Goal: Check status: Check status

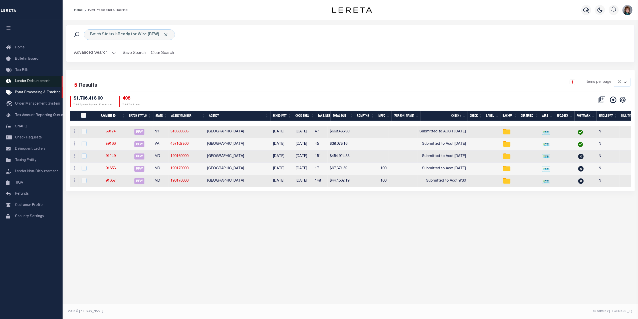
click at [35, 82] on span "Lender Disbursement" at bounding box center [32, 81] width 35 height 4
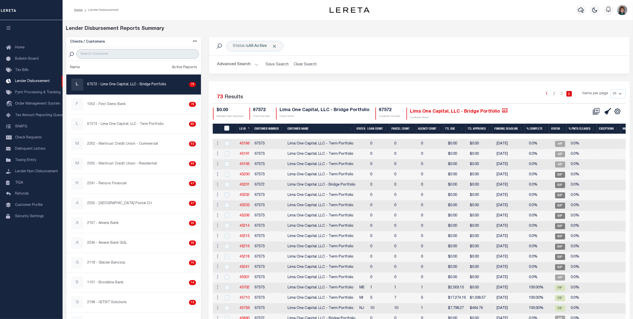
click at [139, 53] on input "search" at bounding box center [137, 54] width 123 height 10
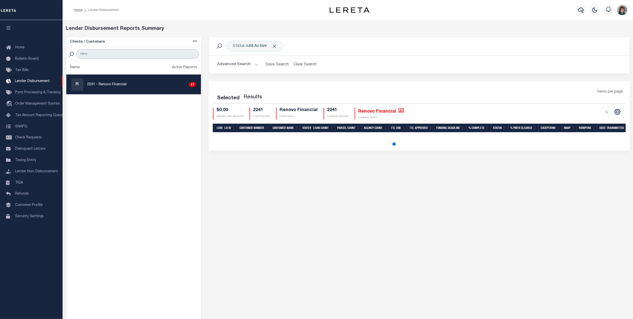
type input "reno"
click at [77, 106] on ul "Name Active Reports R 2241 - Renovo Financial 47" at bounding box center [133, 233] width 135 height 344
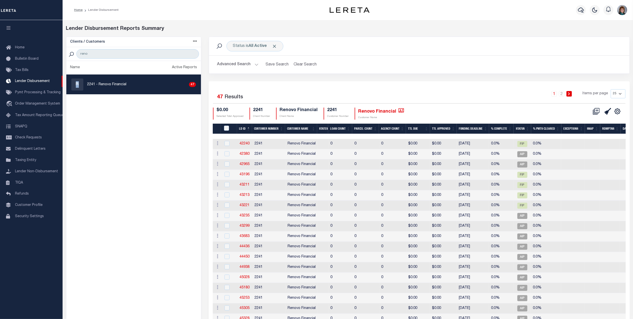
click at [96, 82] on p "2241 - Renovo Financial" at bounding box center [106, 84] width 39 height 5
checkbox input "true"
select select
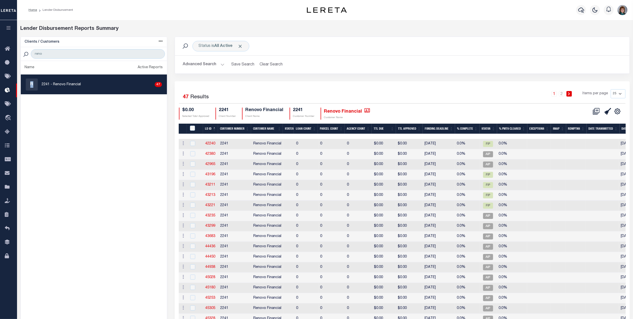
click at [210, 64] on button "Advanced Search" at bounding box center [204, 65] width 42 height 10
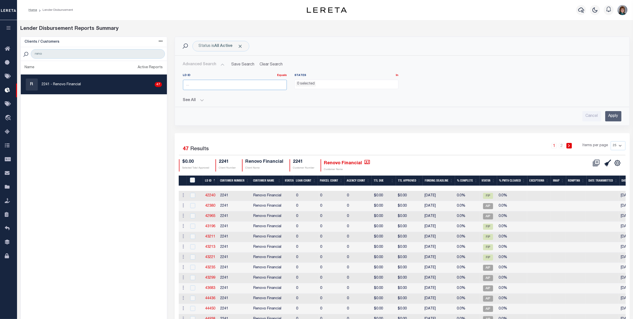
click at [220, 86] on input "number" at bounding box center [235, 85] width 104 height 10
type input "45752"
click at [617, 114] on input "Apply" at bounding box center [614, 116] width 16 height 10
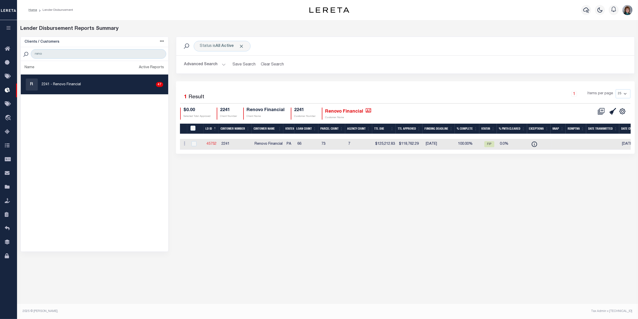
click at [209, 144] on link "45752" at bounding box center [212, 144] width 10 height 4
checkbox input "true"
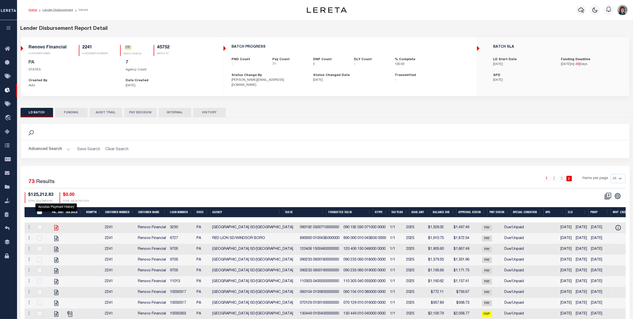
click at [54, 230] on icon "" at bounding box center [56, 227] width 4 height 5
checkbox input "true"
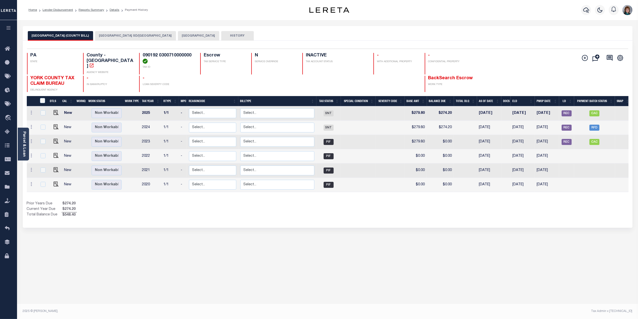
click at [112, 35] on button "[GEOGRAPHIC_DATA] SD/[GEOGRAPHIC_DATA]" at bounding box center [135, 36] width 81 height 10
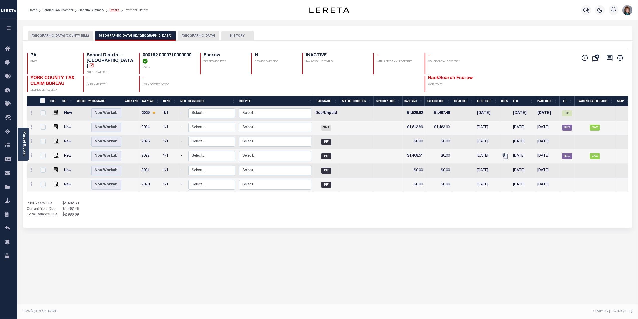
click at [110, 9] on link "Details" at bounding box center [115, 10] width 10 height 3
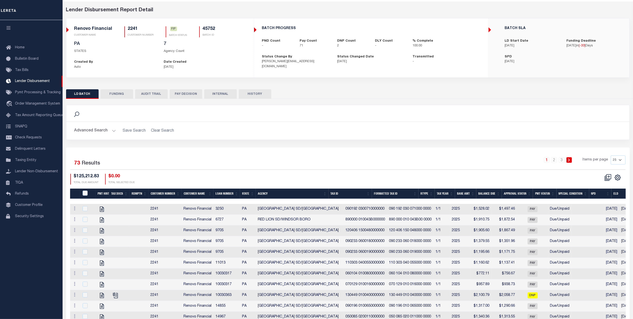
scroll to position [33, 0]
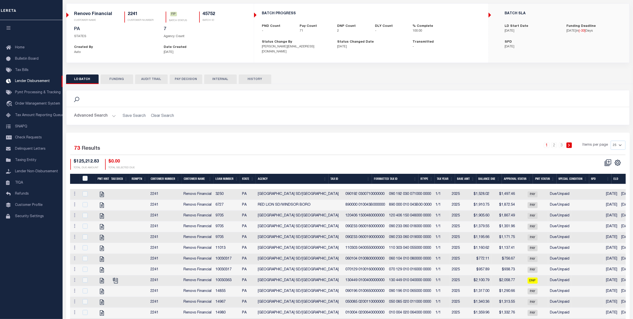
click at [211, 191] on td "Renovo Financial" at bounding box center [198, 194] width 32 height 11
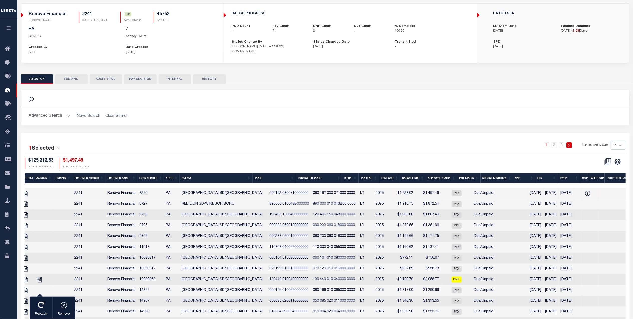
scroll to position [0, 0]
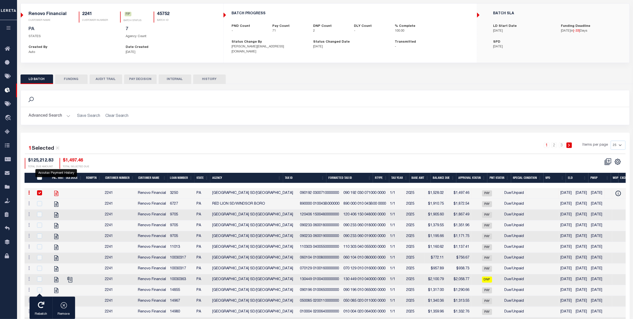
click at [58, 194] on icon "" at bounding box center [56, 193] width 4 height 5
checkbox input "false"
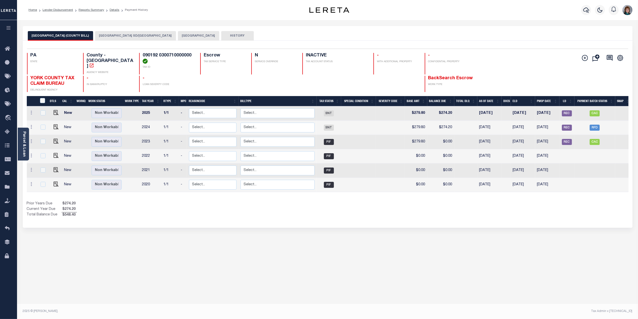
click at [97, 30] on div "[GEOGRAPHIC_DATA] (COUNTY BILL) [GEOGRAPHIC_DATA] SD/YORK CITY YORK CITY HISTORY" at bounding box center [328, 33] width 610 height 15
click at [101, 34] on button "[GEOGRAPHIC_DATA] SD/[GEOGRAPHIC_DATA]" at bounding box center [135, 36] width 81 height 10
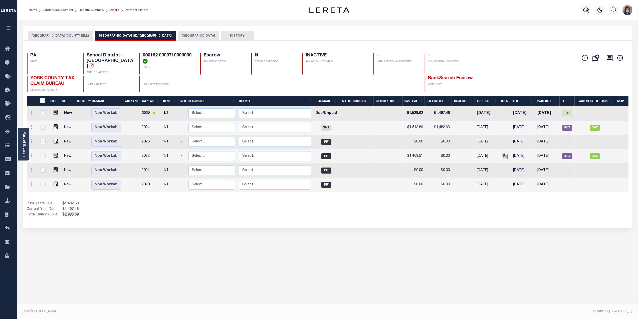
click at [112, 11] on link "Details" at bounding box center [115, 10] width 10 height 3
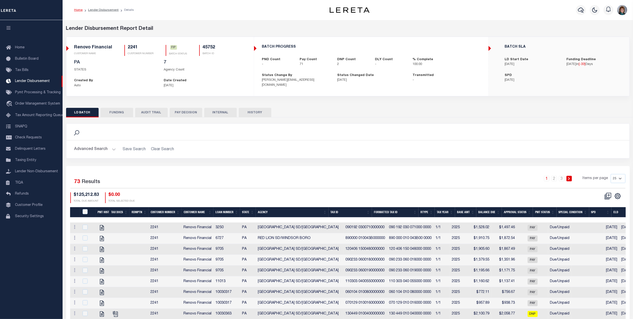
click at [261, 113] on button "HISTORY" at bounding box center [255, 113] width 33 height 10
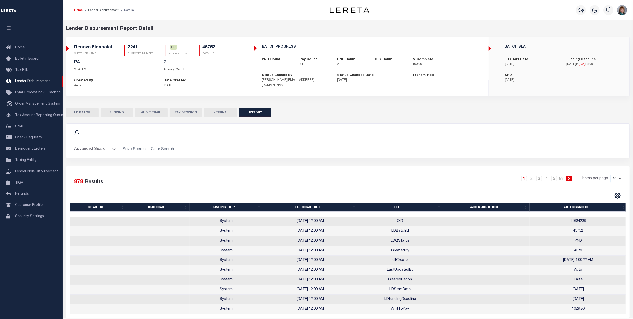
click at [88, 114] on button "LD BATCH" at bounding box center [82, 113] width 33 height 10
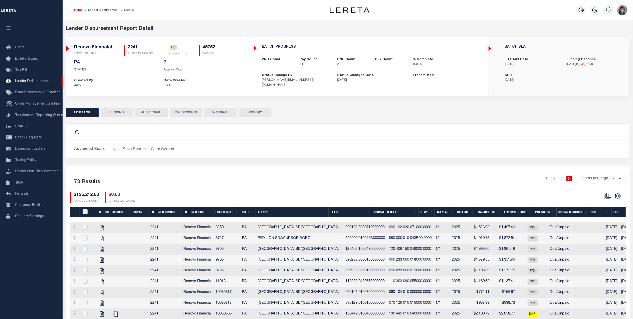
click at [212, 115] on button "INTERNAL" at bounding box center [220, 113] width 33 height 10
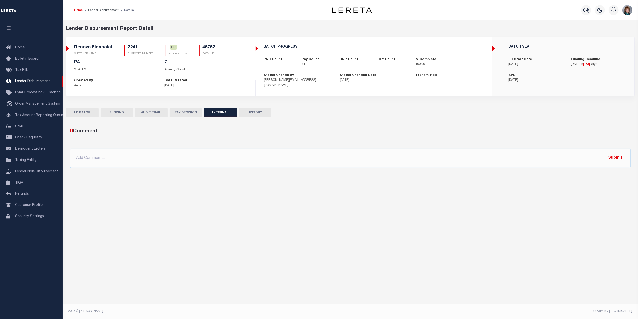
click at [123, 111] on button "FUNDING" at bounding box center [117, 113] width 33 height 10
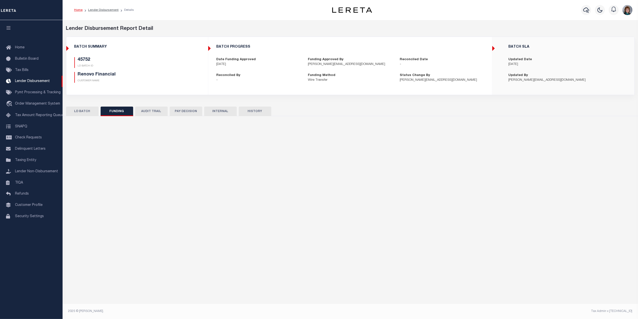
type input "$118,762.29"
type input "$0"
type input "08/29/2025"
select select "100"
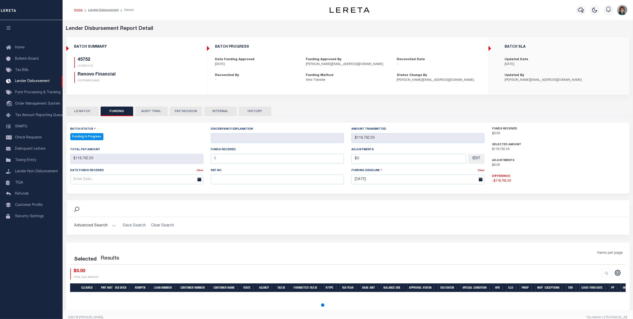
select select "100"
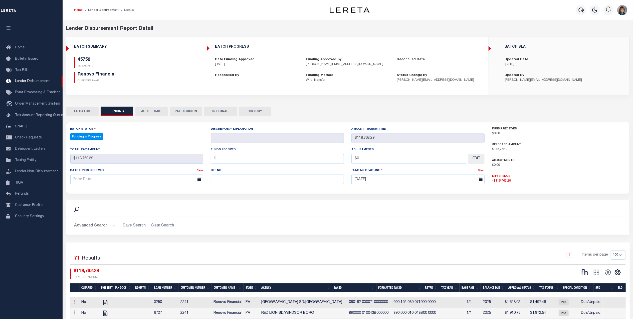
click at [260, 110] on button "HISTORY" at bounding box center [255, 111] width 33 height 10
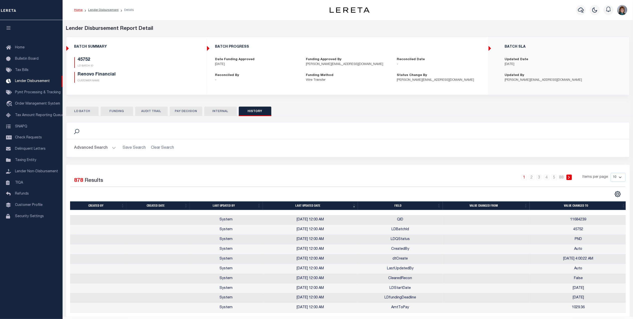
click at [10, 30] on icon "button" at bounding box center [9, 28] width 6 height 5
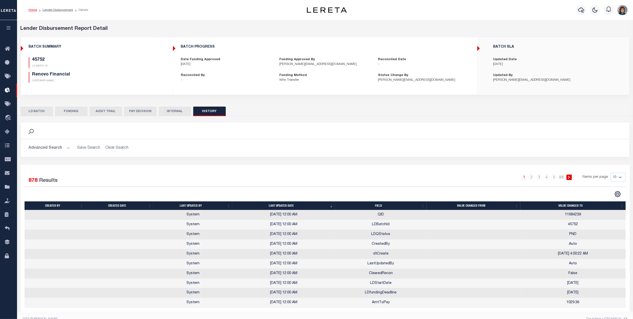
click at [10, 30] on icon "button" at bounding box center [9, 28] width 6 height 5
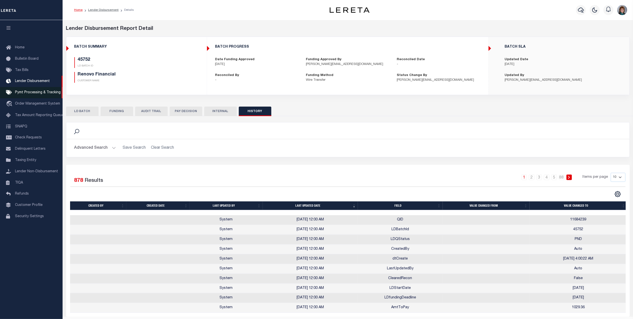
click at [26, 93] on span "Pymt Processing & Tracking" at bounding box center [38, 93] width 46 height 4
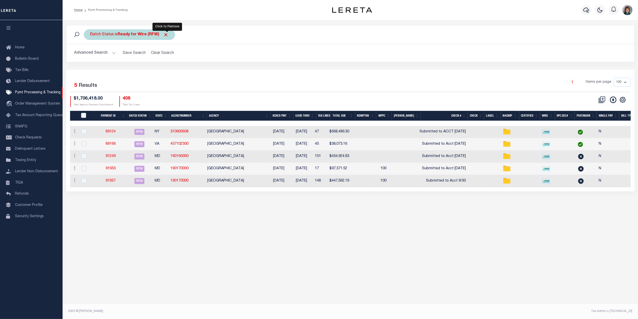
click at [165, 34] on span "Click to Remove" at bounding box center [166, 34] width 5 height 5
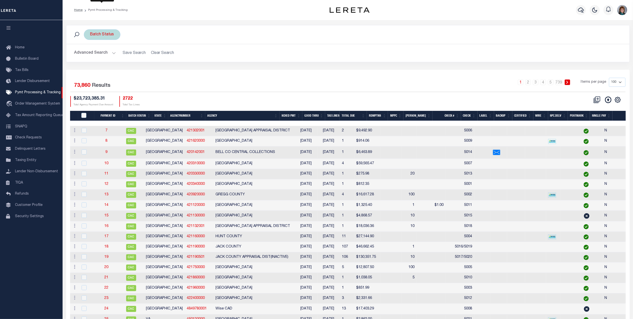
click at [109, 34] on div "Batch Status" at bounding box center [102, 34] width 37 height 11
click at [133, 57] on select "Awaiting Funds (AWF) Cleared and Complete (CAC) New Check Needed (NCN) Payment …" at bounding box center [127, 59] width 74 height 10
click at [119, 32] on div "Batch Status Is Contains Awaiting Funds (AWF) Cleared and Complete (CAC) New Ch…" at bounding box center [347, 34] width 555 height 11
click at [116, 33] on div "Batch Status Is Contains Awaiting Funds (AWF) Cleared and Complete (CAC) New Ch…" at bounding box center [102, 34] width 37 height 11
click at [121, 56] on select "Awaiting Funds (AWF) Cleared and Complete (CAC) New Check Needed (NCN) Payment …" at bounding box center [127, 59] width 74 height 10
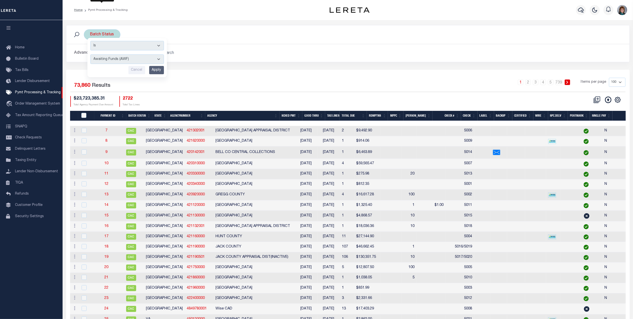
click at [90, 55] on select "Awaiting Funds (AWF) Cleared and Complete (CAC) New Check Needed (NCN) Payment …" at bounding box center [127, 59] width 74 height 10
click at [152, 71] on input "Apply" at bounding box center [156, 70] width 15 height 8
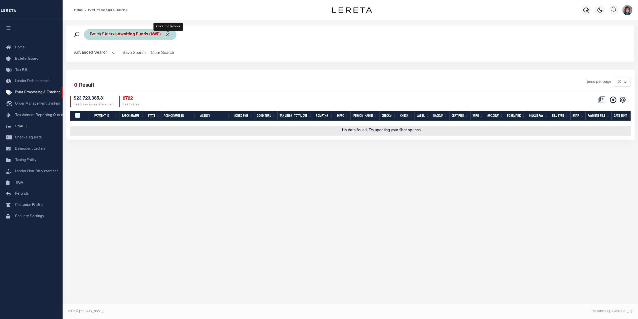
click at [168, 35] on span "Click to Remove" at bounding box center [167, 34] width 5 height 5
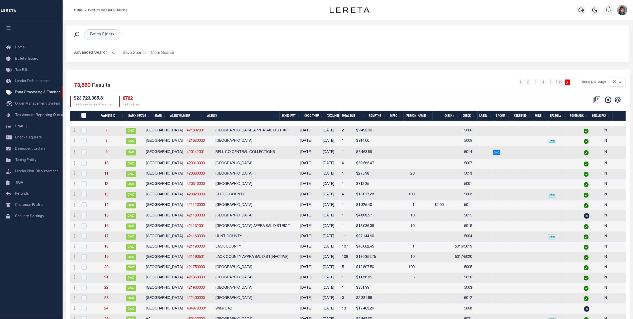
click at [94, 54] on button "Advanced Search" at bounding box center [95, 53] width 42 height 10
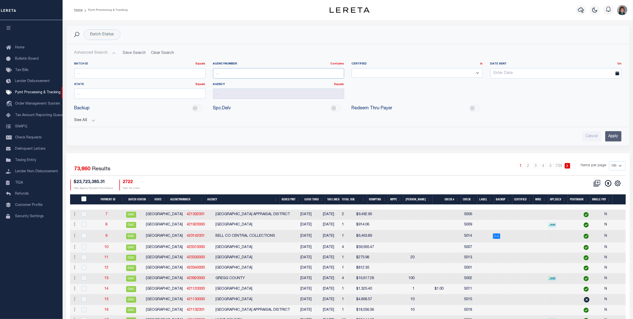
click at [255, 72] on input "text" at bounding box center [278, 73] width 131 height 10
click at [193, 98] on input "text" at bounding box center [139, 93] width 131 height 10
drag, startPoint x: 192, startPoint y: 92, endPoint x: 196, endPoint y: 91, distance: 3.8
click at [193, 92] on input "text" at bounding box center [139, 93] width 131 height 10
type input "NJ"
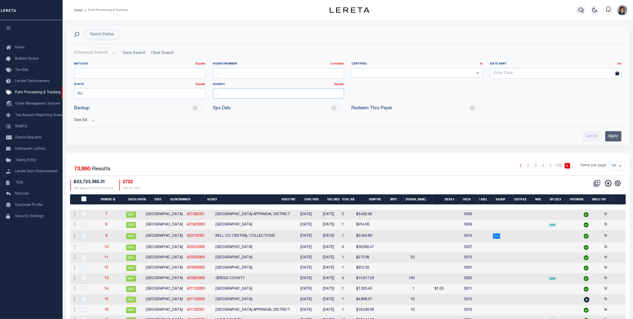
click at [269, 94] on input "text" at bounding box center [278, 93] width 131 height 10
click at [256, 111] on div "CAMDEN COUNTY" at bounding box center [278, 111] width 131 height 8
click at [618, 138] on input "Apply" at bounding box center [614, 136] width 16 height 10
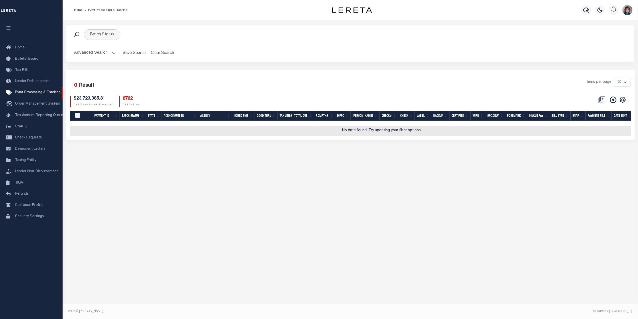
click at [108, 58] on button "Advanced Search" at bounding box center [95, 53] width 42 height 10
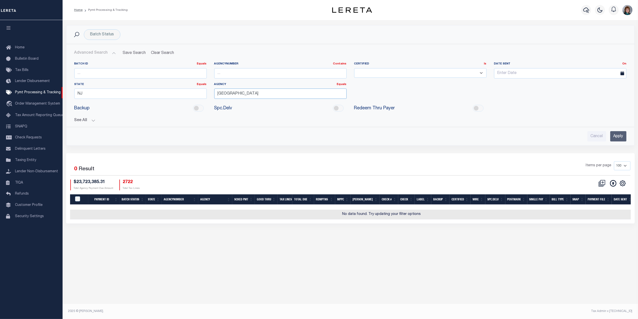
click at [266, 95] on input "[GEOGRAPHIC_DATA]" at bounding box center [280, 93] width 132 height 10
click at [294, 90] on input "[GEOGRAPHIC_DATA]" at bounding box center [280, 93] width 132 height 10
click at [265, 90] on input "[GEOGRAPHIC_DATA]" at bounding box center [280, 93] width 132 height 10
click at [270, 107] on div "[GEOGRAPHIC_DATA]" at bounding box center [281, 104] width 132 height 8
type input "[GEOGRAPHIC_DATA]"
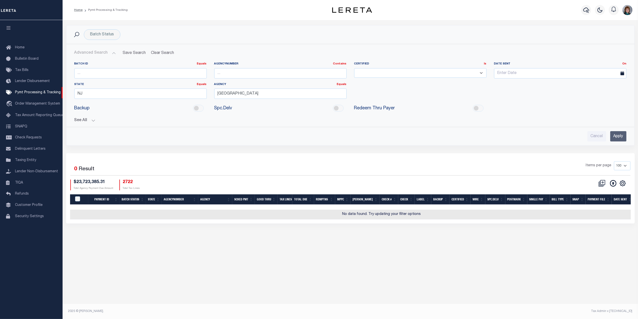
click at [620, 137] on input "Apply" at bounding box center [619, 136] width 16 height 10
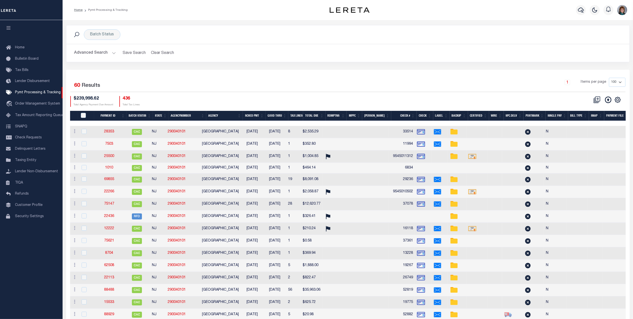
click at [253, 117] on th "SCHED PMT" at bounding box center [254, 116] width 23 height 10
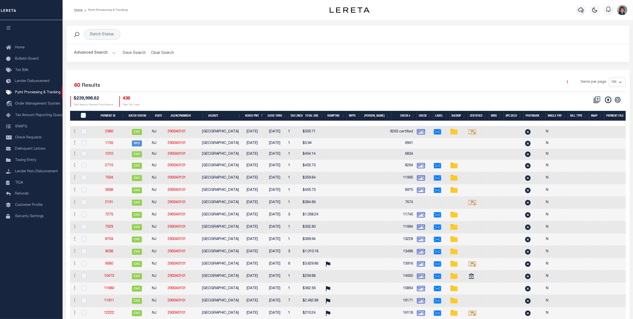
click at [255, 113] on th "SCHED PMT" at bounding box center [254, 116] width 23 height 10
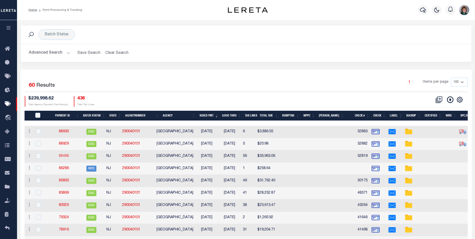
click at [66, 155] on link "88488" at bounding box center [64, 156] width 10 height 4
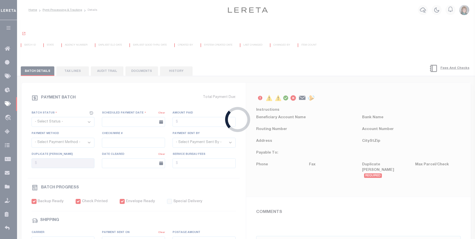
select select "CAC"
type input "08/28/2025"
type input "$35,963.06"
select select "CHK"
type input "52819"
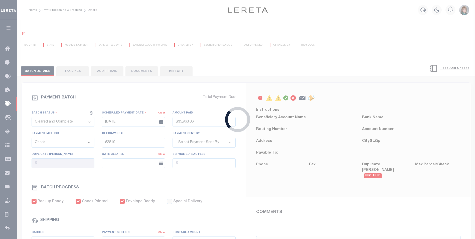
select select "[PERSON_NAME]"
type input "09/05/2025"
checkbox input "true"
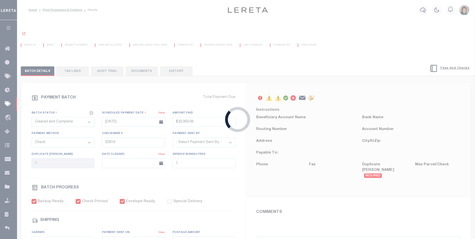
select select "FDX"
type input "08/28/2025"
type input "$9.65"
type input "883942971327"
type input "N"
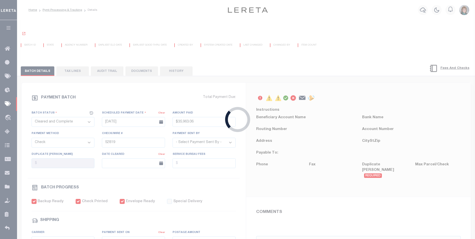
radio input "true"
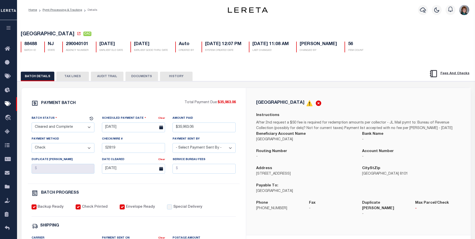
click at [68, 76] on button "TAX LINES" at bounding box center [72, 77] width 33 height 10
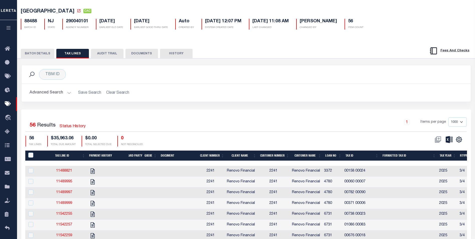
scroll to position [25, 0]
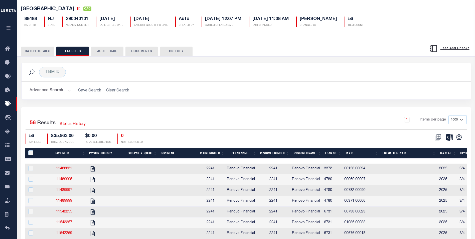
click at [239, 155] on th "Client Name" at bounding box center [242, 153] width 32 height 10
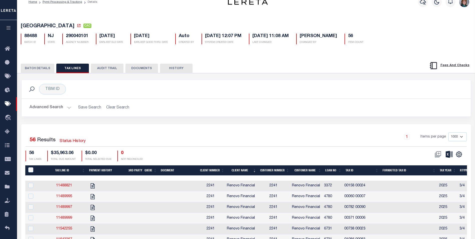
scroll to position [0, 0]
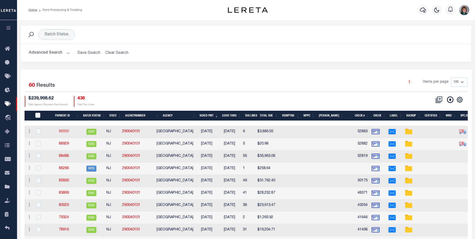
click at [62, 131] on link "88930" at bounding box center [64, 132] width 10 height 4
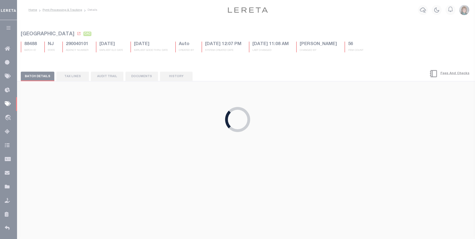
type input "08/29/2025"
type input "$3,886.55"
type input "52883"
checkbox input "true"
type input "08/29/2025"
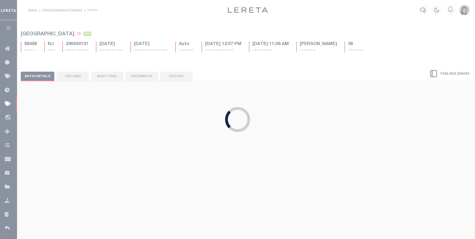
type input "$72.35"
type input "883970710466"
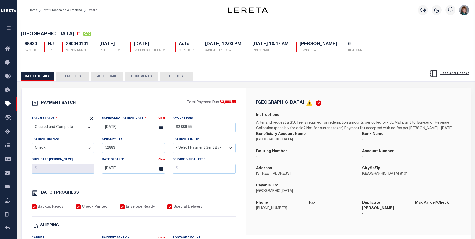
click at [74, 78] on button "TAX LINES" at bounding box center [72, 77] width 33 height 10
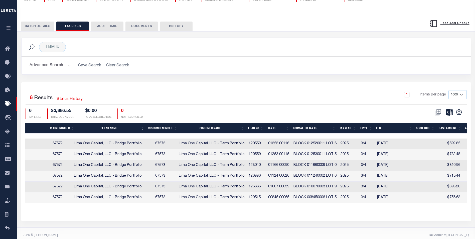
scroll to position [0, 153]
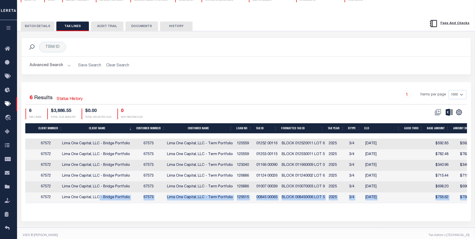
drag, startPoint x: 137, startPoint y: 209, endPoint x: 105, endPoint y: 204, distance: 32.2
click at [103, 200] on div "Tax Line ID Payment History 3rd Party Queue Document Client Number Client Name …" at bounding box center [246, 167] width 442 height 88
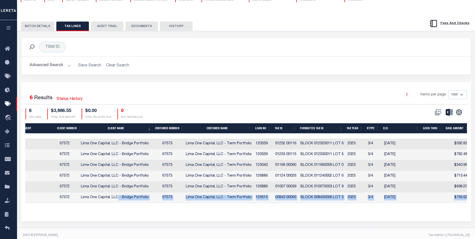
click at [259, 128] on th "Loan No" at bounding box center [263, 128] width 20 height 10
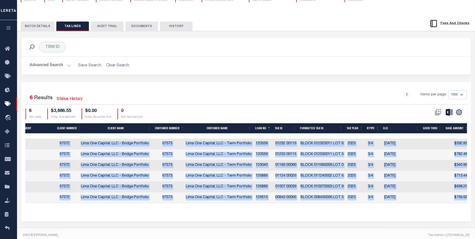
click at [260, 129] on th "Loan No" at bounding box center [263, 128] width 20 height 10
click at [307, 209] on div "Tax Line ID Payment History 3rd Party Queue Document Client Number Client Name …" at bounding box center [246, 167] width 442 height 88
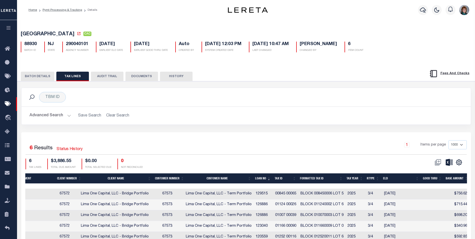
click at [101, 76] on button "AUDIT TRAIL" at bounding box center [107, 77] width 33 height 10
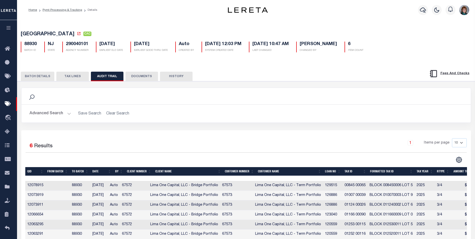
drag, startPoint x: 172, startPoint y: 77, endPoint x: 166, endPoint y: 81, distance: 7.2
click at [172, 77] on button "HISTORY" at bounding box center [176, 77] width 33 height 10
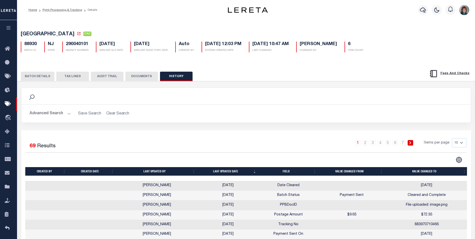
click at [45, 77] on button "BATCH DETAILS" at bounding box center [38, 77] width 34 height 10
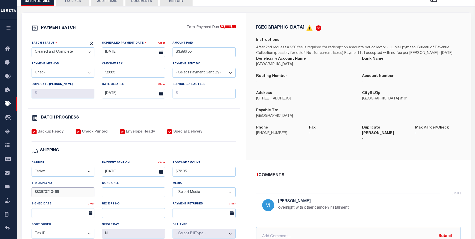
click at [63, 195] on input "883970710466" at bounding box center [63, 192] width 63 height 10
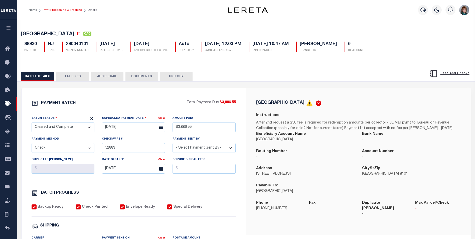
click at [71, 10] on link "Pymt Processing & Tracking" at bounding box center [63, 10] width 40 height 3
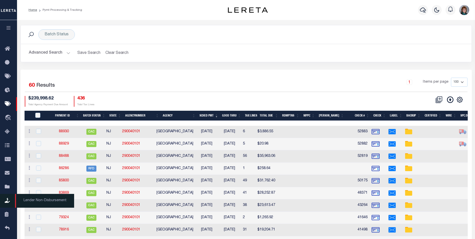
click at [9, 203] on icon at bounding box center [9, 201] width 8 height 6
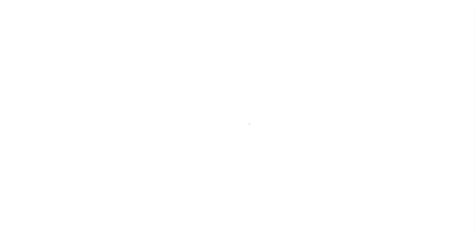
scroll to position [5, 0]
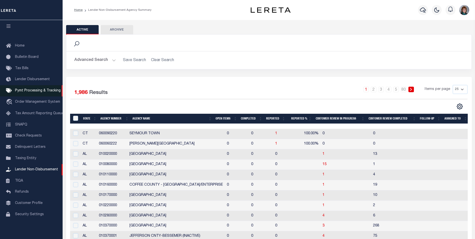
click at [16, 89] on span "Pymt Processing & Tracking" at bounding box center [38, 91] width 46 height 4
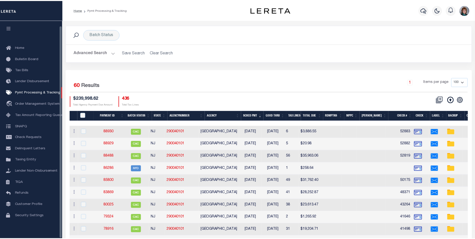
scroll to position [5, 0]
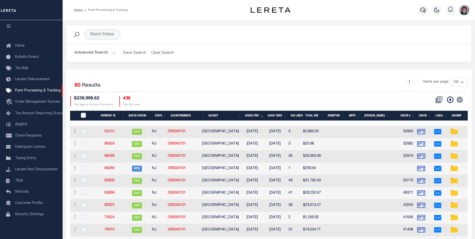
click at [112, 131] on link "88930" at bounding box center [109, 132] width 10 height 4
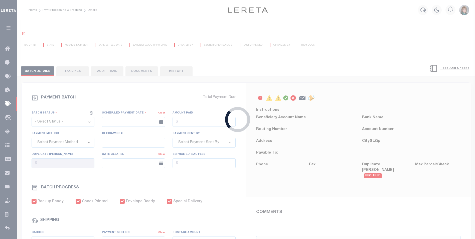
select select "CAC"
type input "[DATE]"
type input "$3,886.55"
select select "CHK"
type input "52883"
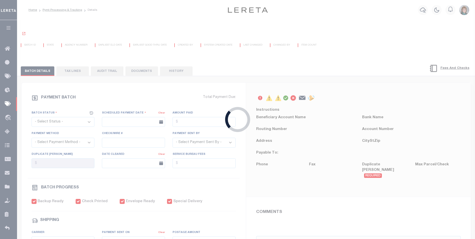
select select "[PERSON_NAME]"
type input "[DATE]"
checkbox input "true"
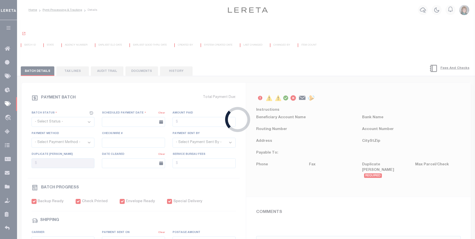
checkbox input "true"
select select "FDX"
type input "[DATE]"
type input "$72.35"
type input "883970710466"
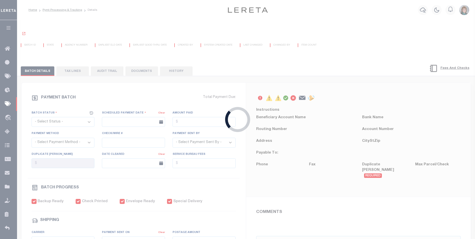
type input "N"
radio input "true"
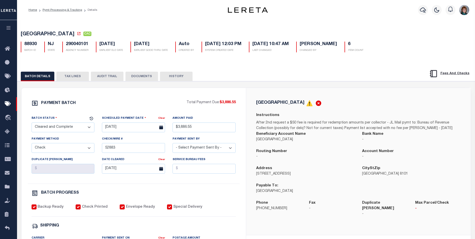
click at [74, 78] on button "TAX LINES" at bounding box center [72, 77] width 33 height 10
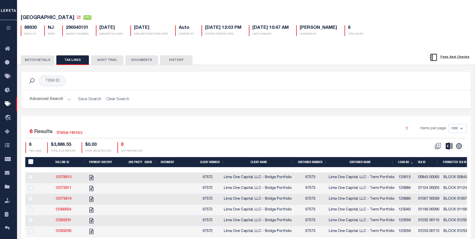
scroll to position [50, 0]
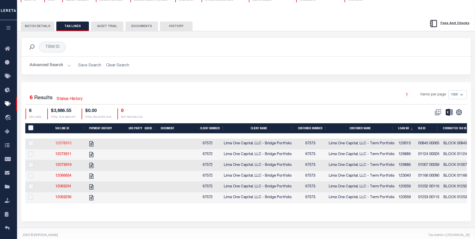
click at [66, 144] on link "12078915" at bounding box center [63, 144] width 16 height 4
checkbox input "true"
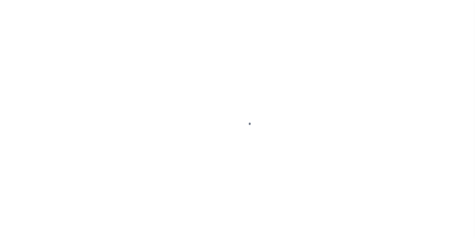
checkbox input "false"
type input "00016828"
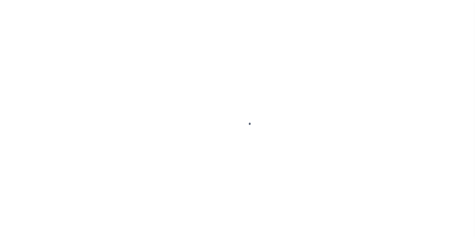
type input "[DATE]"
select select "PYD"
select select "17"
type input "$756.62"
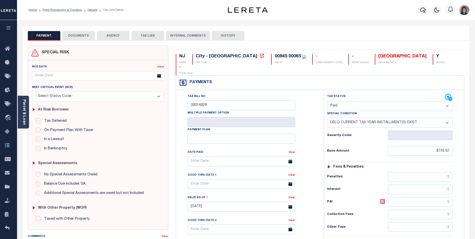
click at [74, 38] on button "DOCUMENTS" at bounding box center [78, 36] width 33 height 10
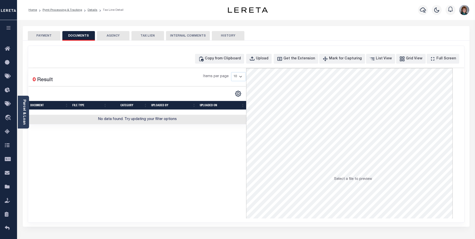
click at [40, 35] on button "PAYMENT" at bounding box center [44, 36] width 33 height 10
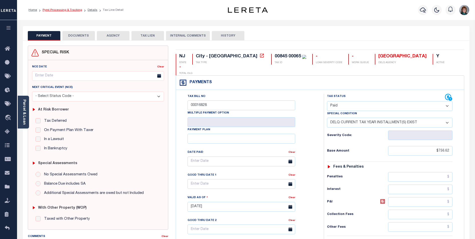
click at [73, 10] on link "Pymt Processing & Tracking" at bounding box center [63, 10] width 40 height 3
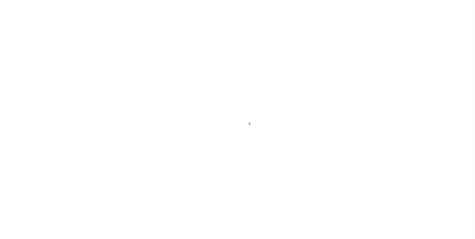
scroll to position [5, 0]
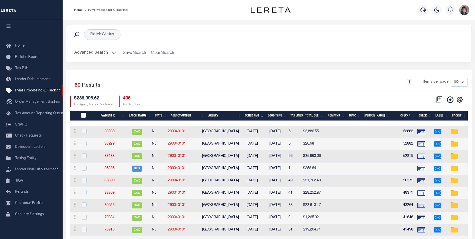
click at [102, 51] on button "Advanced Search" at bounding box center [95, 53] width 42 height 10
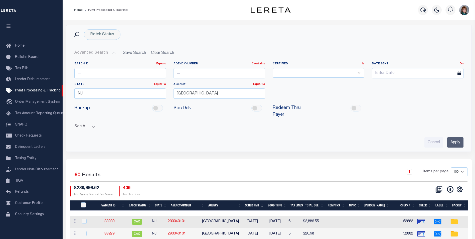
click at [155, 53] on h2 "Advanced Search Save Search Clear Search PayeeSearchTable_dynamictable_____Defa…" at bounding box center [268, 53] width 397 height 10
click at [429, 137] on input "Cancel" at bounding box center [433, 142] width 19 height 10
checkbox input "true"
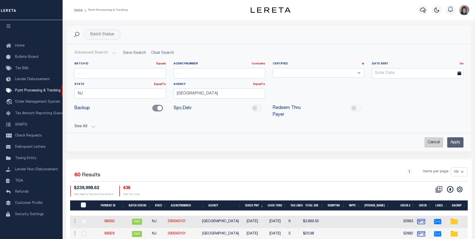
checkbox input "true"
checkbox input "false"
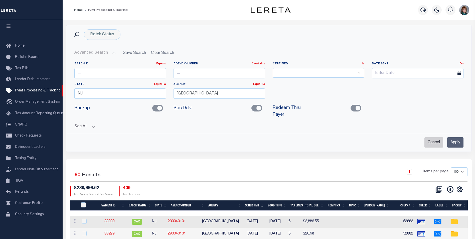
checkbox input "false"
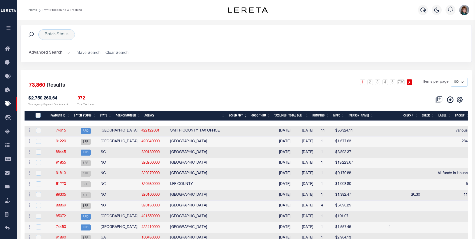
scroll to position [0, 0]
click at [48, 52] on button "Advanced Search" at bounding box center [50, 53] width 42 height 10
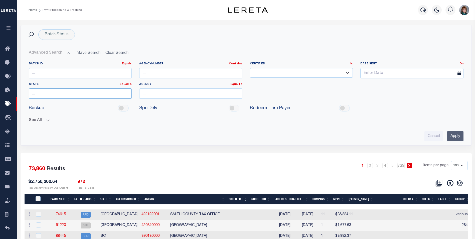
click at [58, 91] on input "text" at bounding box center [80, 93] width 103 height 10
click at [65, 104] on div "NY" at bounding box center [80, 103] width 103 height 8
type input "NY"
click at [156, 96] on input "text" at bounding box center [190, 93] width 103 height 10
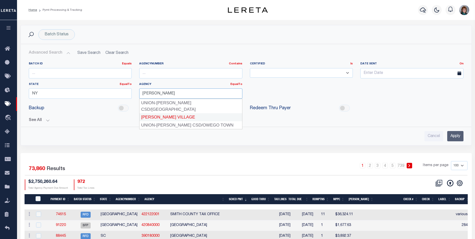
click at [165, 113] on div "ENDICOTT VILLAGE" at bounding box center [190, 117] width 103 height 8
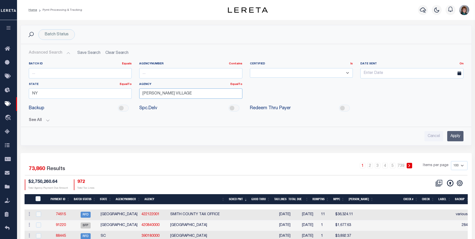
type input "ENDICOTT VILLAGE"
click at [453, 134] on input "Apply" at bounding box center [455, 136] width 16 height 10
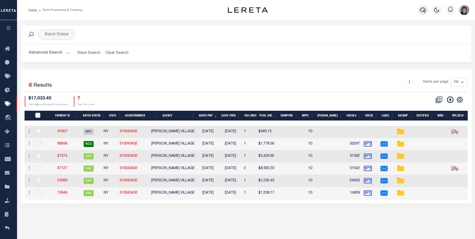
click at [421, 12] on icon "button" at bounding box center [423, 10] width 6 height 5
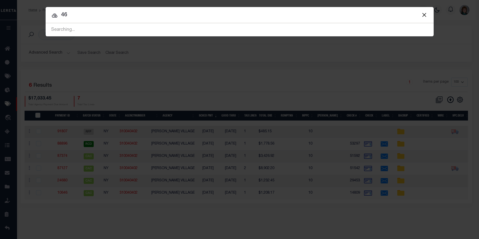
type input "4"
type input "157.9-6-1"
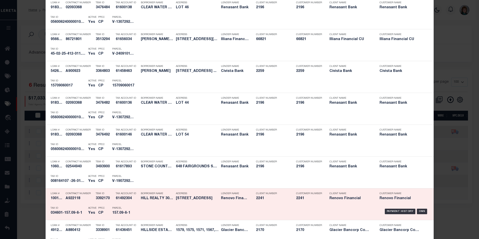
scroll to position [401, 0]
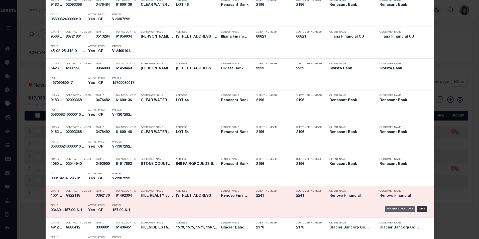
click at [402, 207] on div "Payment History" at bounding box center [400, 209] width 31 height 6
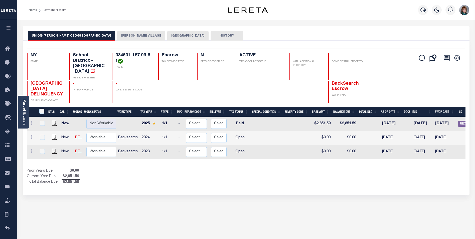
click at [117, 35] on button "[PERSON_NAME] VILLAGE" at bounding box center [141, 36] width 48 height 10
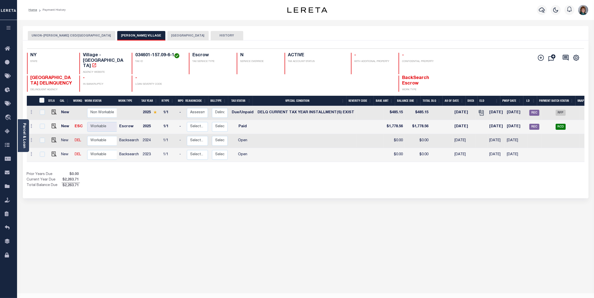
drag, startPoint x: 469, startPoint y: 0, endPoint x: 383, endPoint y: 143, distance: 166.8
click at [383, 148] on td "$0.00" at bounding box center [393, 155] width 21 height 14
checkbox input "true"
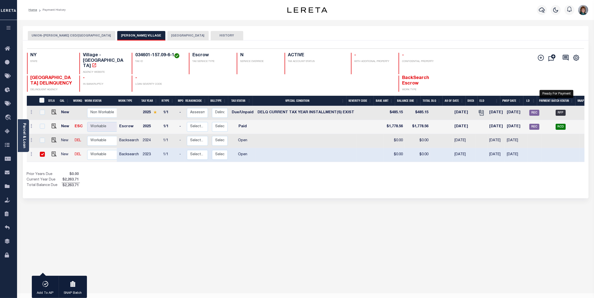
click at [475, 110] on span "RFP" at bounding box center [560, 113] width 10 height 6
checkbox input "true"
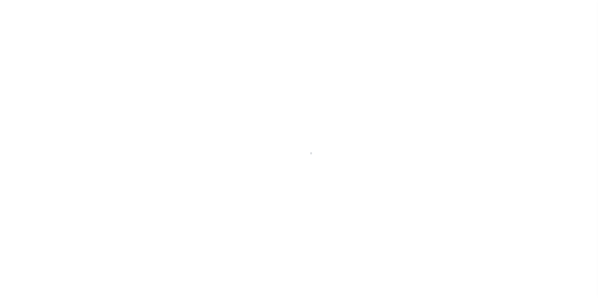
select select "RFP"
select select "CHK"
select select "[PERSON_NAME]"
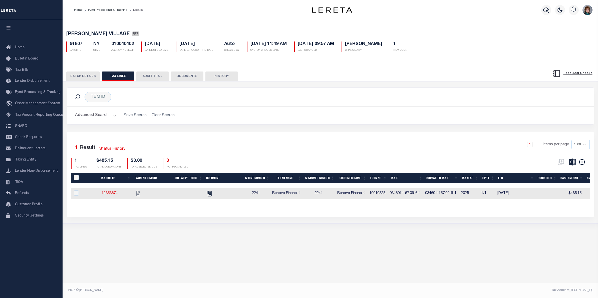
click at [87, 78] on button "BATCH DETAILS" at bounding box center [83, 77] width 34 height 10
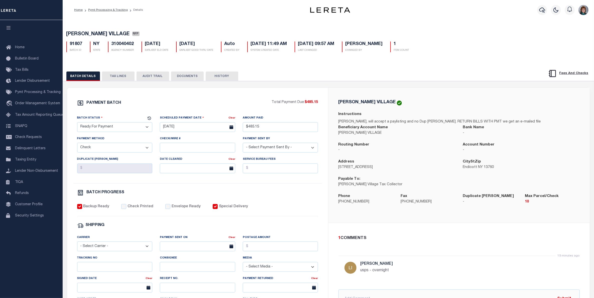
click at [108, 78] on button "TAX LINES" at bounding box center [118, 77] width 33 height 10
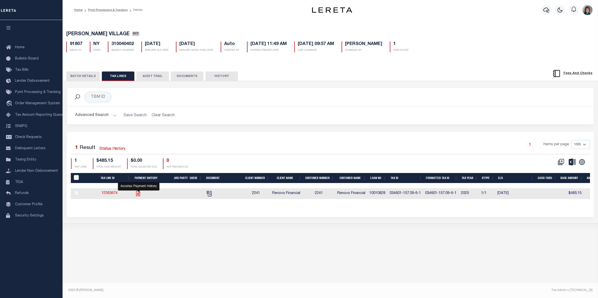
click at [138, 196] on icon "" at bounding box center [138, 194] width 7 height 7
checkbox input "true"
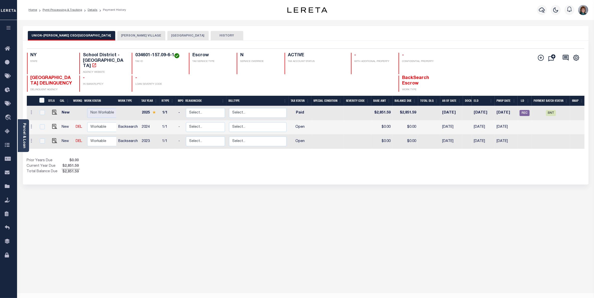
click at [117, 34] on button "[PERSON_NAME] VILLAGE" at bounding box center [141, 36] width 48 height 10
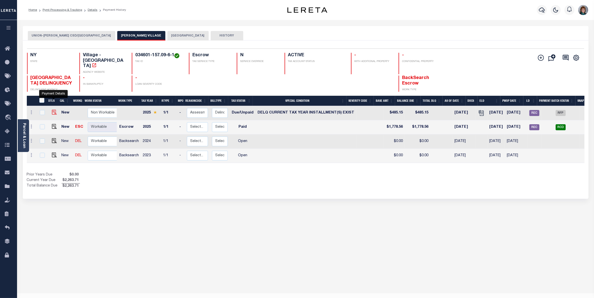
click at [53, 110] on img "" at bounding box center [54, 112] width 5 height 5
checkbox input "true"
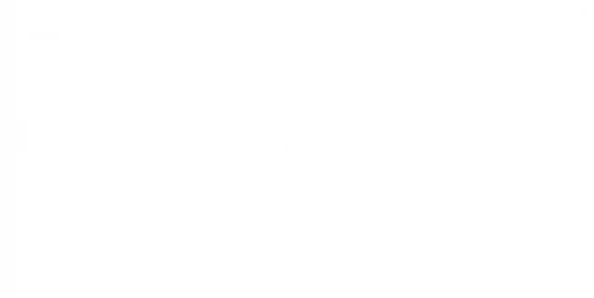
select select "DUE"
select select "17"
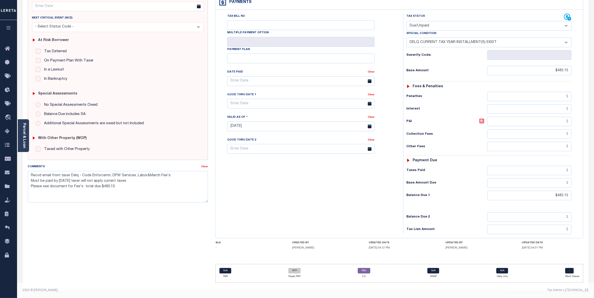
scroll to position [73, 0]
click at [366, 273] on link "REC" at bounding box center [364, 271] width 13 height 6
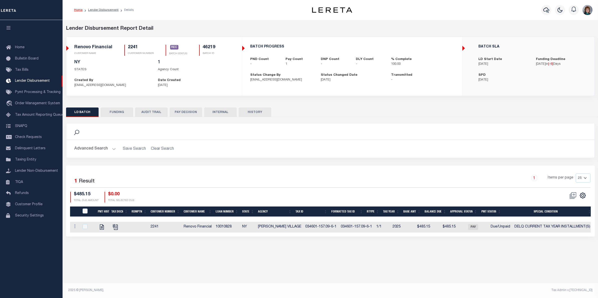
click at [115, 113] on button "FUNDING" at bounding box center [117, 113] width 33 height 10
type input "$485.15"
type input "$0"
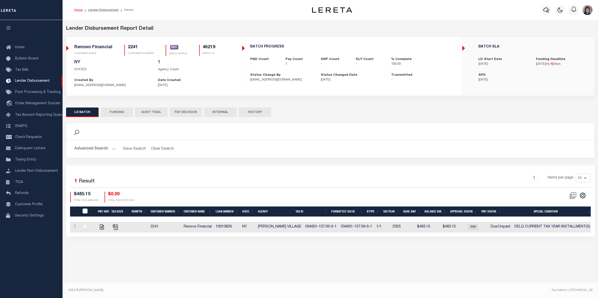
type input "[DATE]"
type input "20250923MMQFMP2700297109231642FT03"
type input "[DATE]"
select select "100"
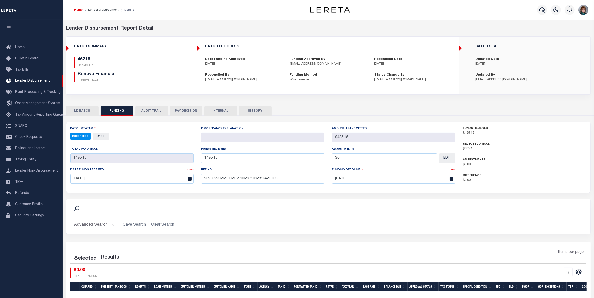
select select "100"
click at [540, 9] on icon "button" at bounding box center [542, 10] width 6 height 5
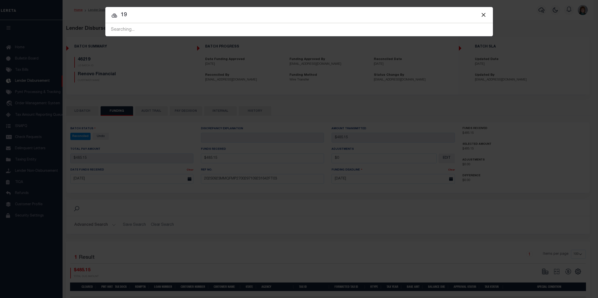
type input "1"
type input "1331 Sycamore"
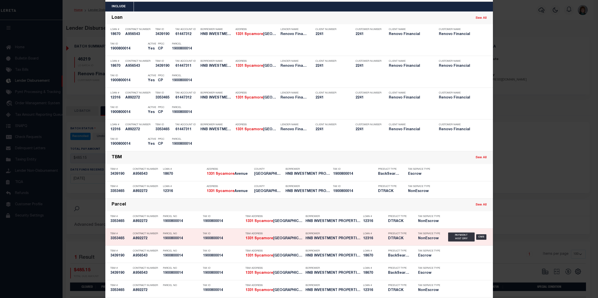
scroll to position [31, 0]
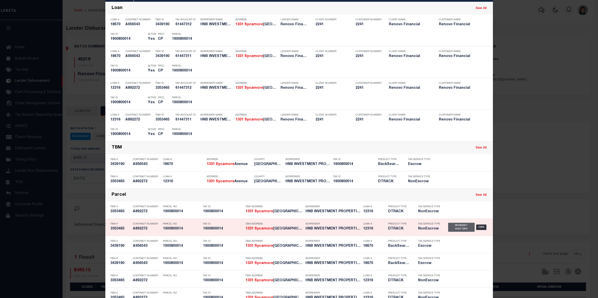
click at [458, 229] on div "Payment History" at bounding box center [461, 227] width 27 height 9
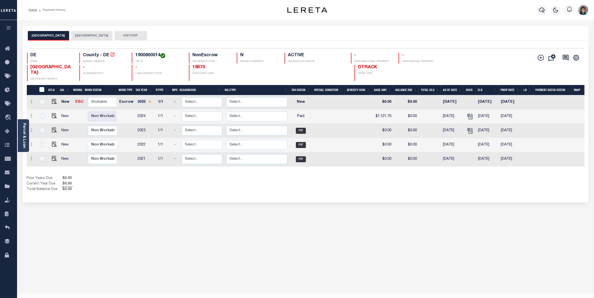
click at [90, 32] on button "[GEOGRAPHIC_DATA]" at bounding box center [91, 36] width 41 height 10
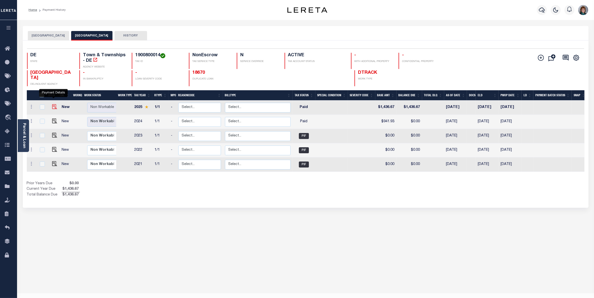
click at [52, 104] on img "" at bounding box center [54, 106] width 5 height 5
checkbox input "true"
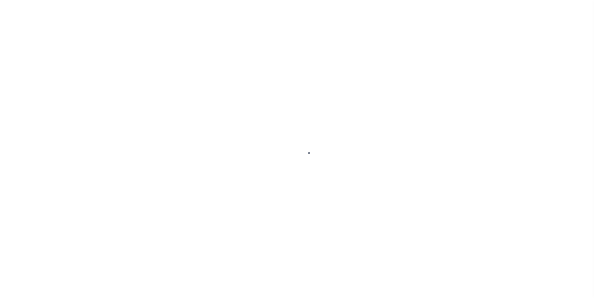
select select "PYD"
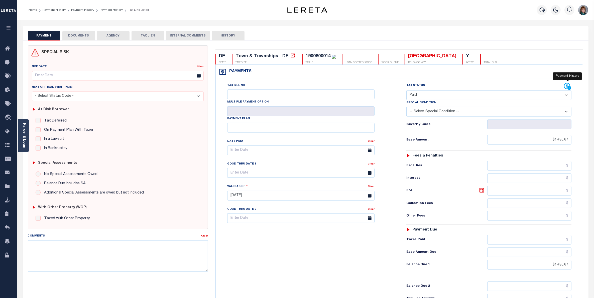
click at [566, 87] on icon at bounding box center [568, 87] width 8 height 8
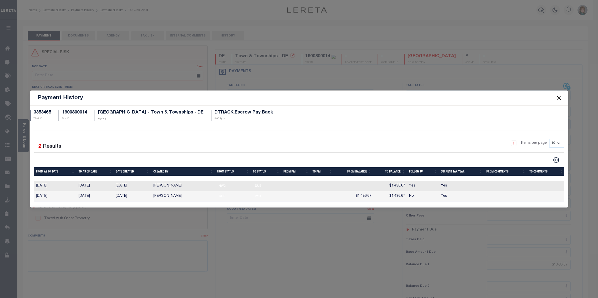
click at [557, 97] on button "Close" at bounding box center [559, 98] width 7 height 7
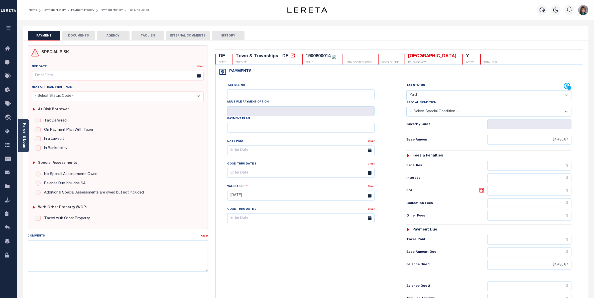
click at [84, 39] on button "DOCUMENTS" at bounding box center [78, 36] width 33 height 10
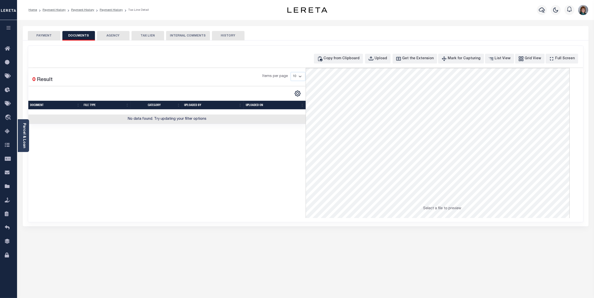
click at [45, 38] on button "PAYMENT" at bounding box center [44, 36] width 33 height 10
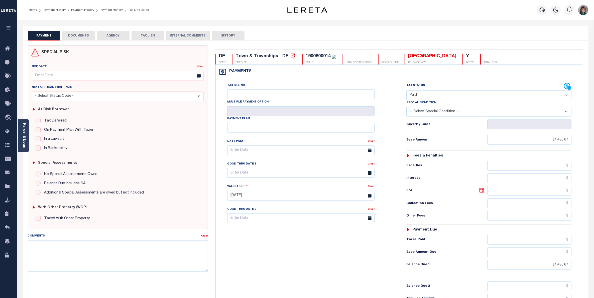
click at [106, 7] on ol "Home Payment History Payment History Payment History Tax Line Detail" at bounding box center [89, 10] width 128 height 11
click at [113, 13] on ol "Home Payment History Payment History Payment History Tax Line Detail" at bounding box center [89, 10] width 128 height 11
click at [113, 9] on link "Payment History" at bounding box center [111, 10] width 23 height 3
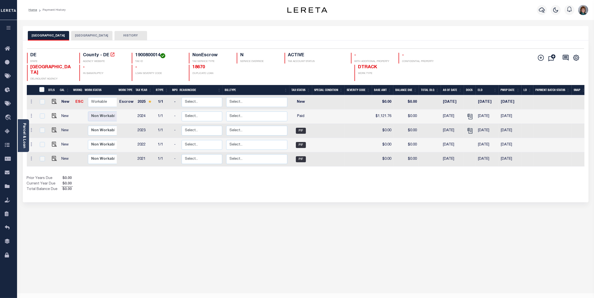
click at [89, 37] on button "[GEOGRAPHIC_DATA]" at bounding box center [91, 36] width 41 height 10
